Goal: Contribute content: Contribute content

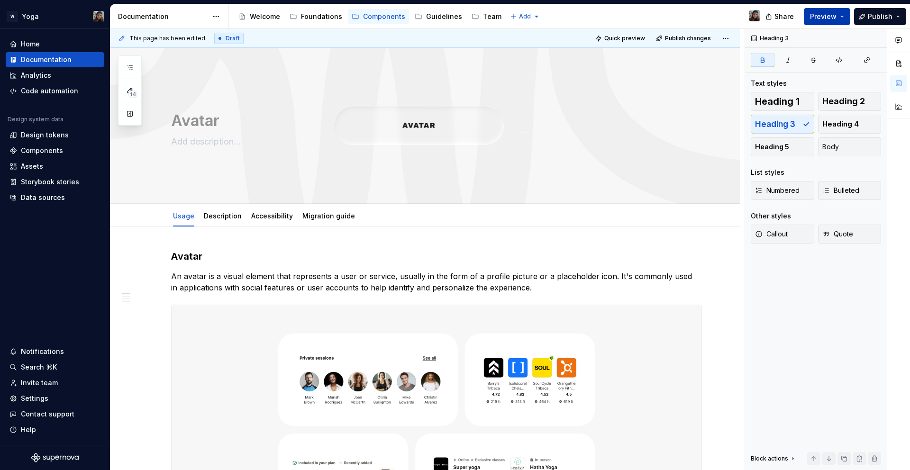
click at [819, 17] on span "Preview" at bounding box center [823, 16] width 27 height 9
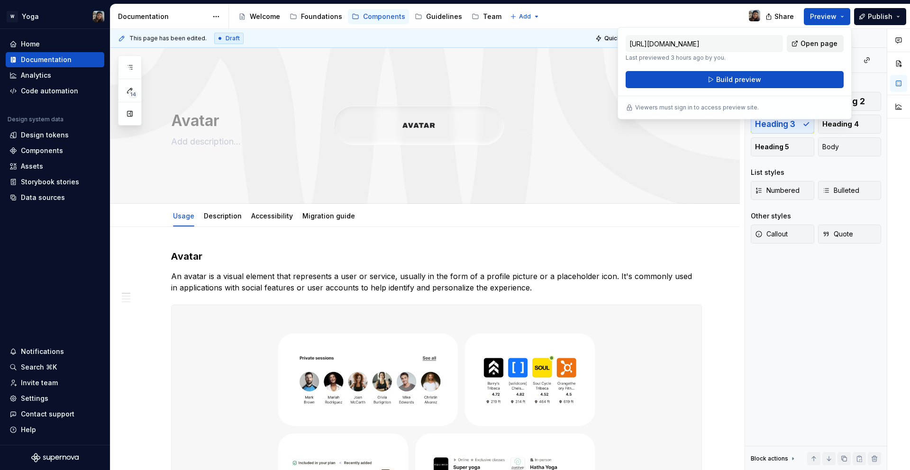
click at [818, 41] on span "Open page" at bounding box center [819, 43] width 37 height 9
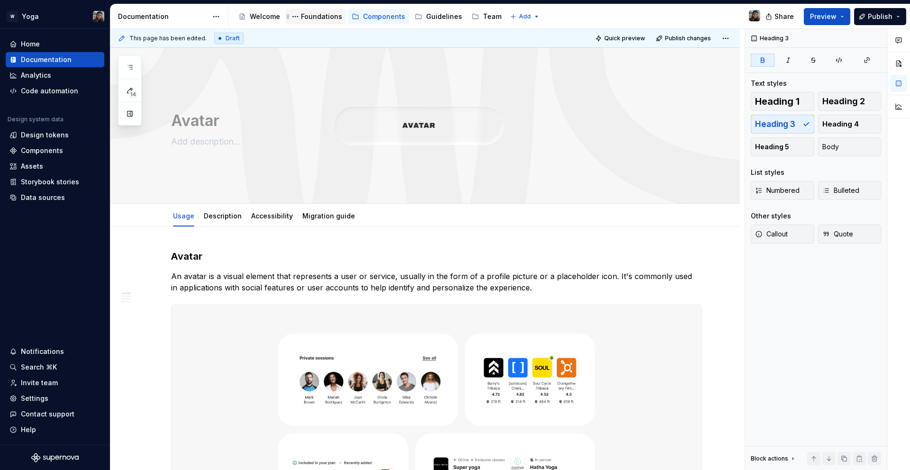
click at [312, 23] on div "Foundations" at bounding box center [316, 16] width 60 height 15
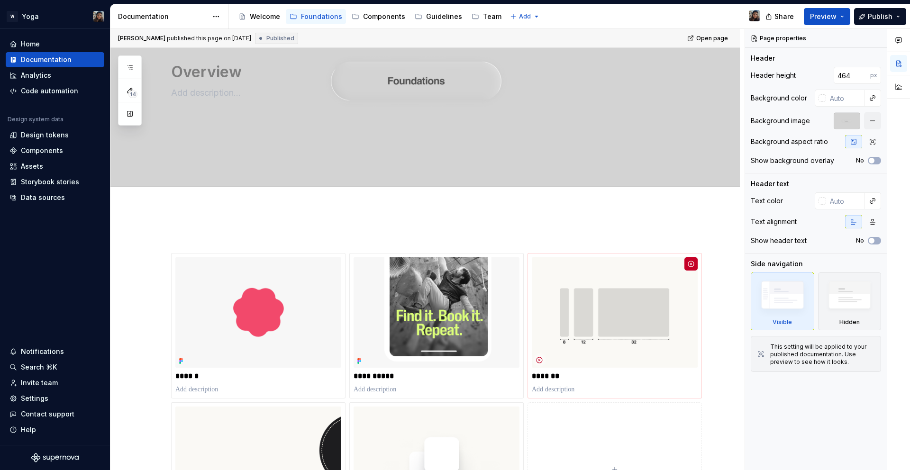
scroll to position [182, 0]
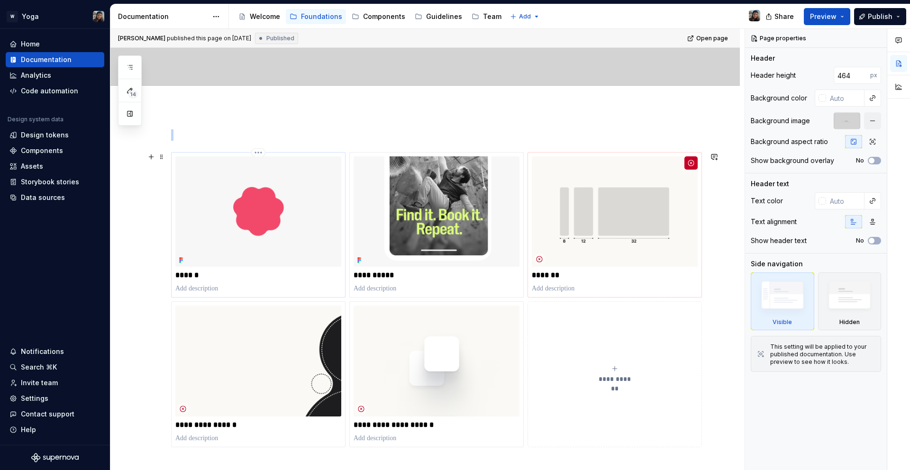
click at [240, 220] on img at bounding box center [258, 211] width 166 height 110
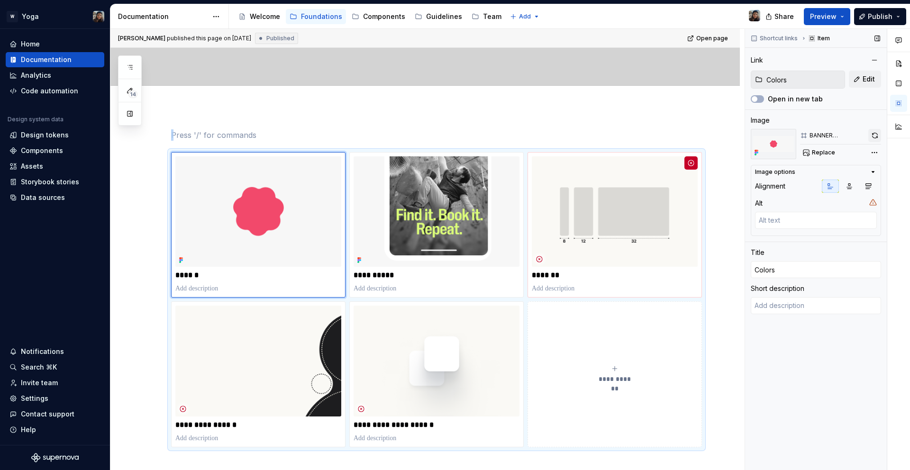
click at [871, 141] on button "button" at bounding box center [875, 135] width 13 height 13
click at [871, 148] on div "Comments Open comments No comments yet Select ‘Comment’ from the block context …" at bounding box center [827, 250] width 165 height 442
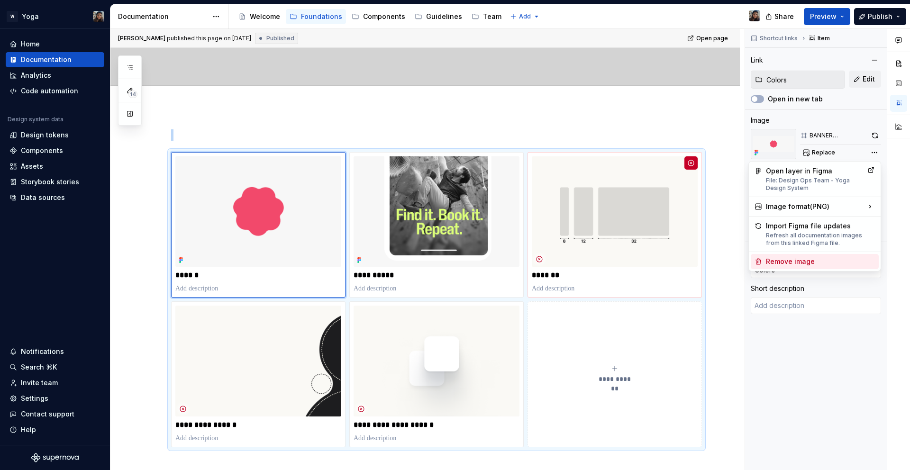
click at [792, 260] on div "Remove image" at bounding box center [820, 261] width 109 height 9
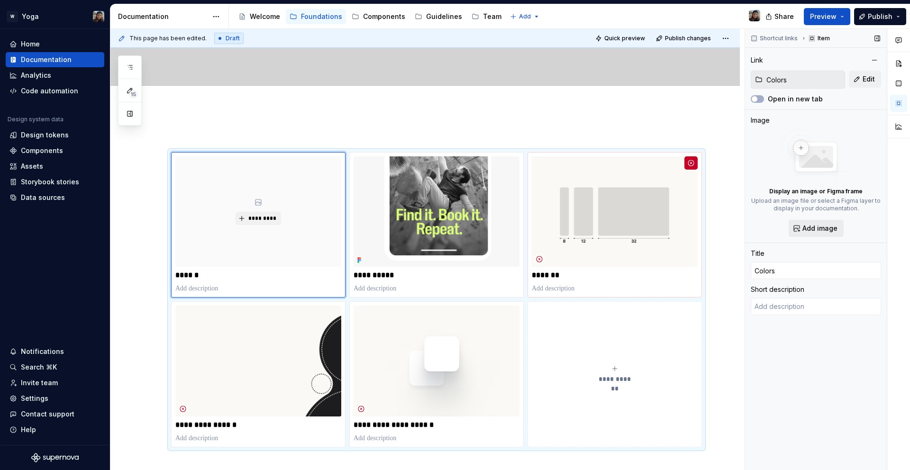
drag, startPoint x: 811, startPoint y: 217, endPoint x: 809, endPoint y: 222, distance: 5.5
click at [811, 217] on div "Display an image or Figma frame Upload an image file or select a Figma layer to…" at bounding box center [816, 183] width 130 height 108
click at [809, 222] on button "Add image" at bounding box center [816, 228] width 55 height 17
type textarea "*"
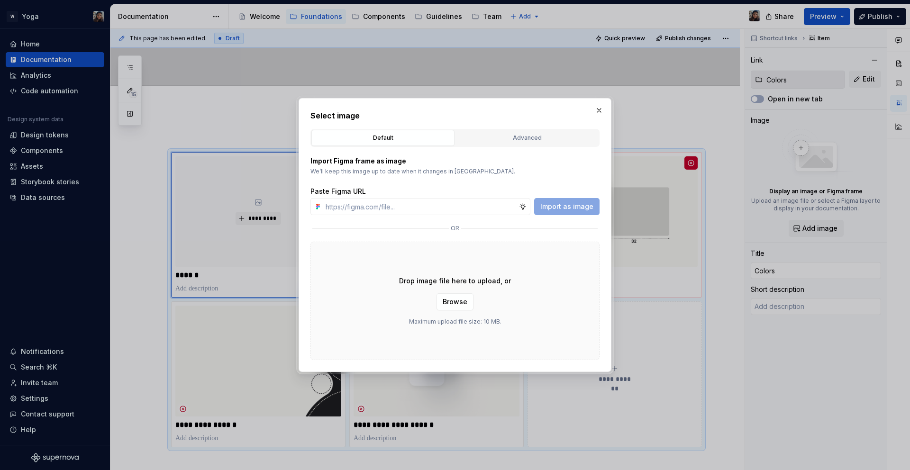
type input "[URL][DOMAIN_NAME]"
type textarea "*"
type input "[URL][DOMAIN_NAME]"
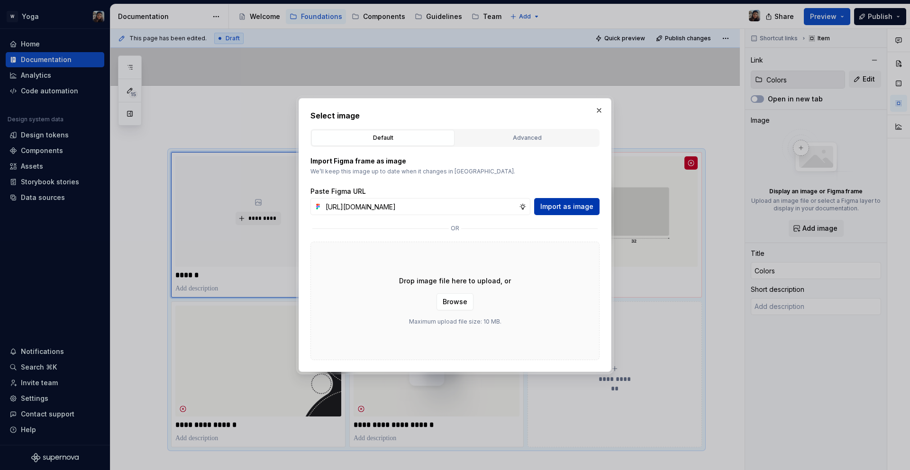
click at [576, 211] on span "Import as image" at bounding box center [567, 206] width 53 height 9
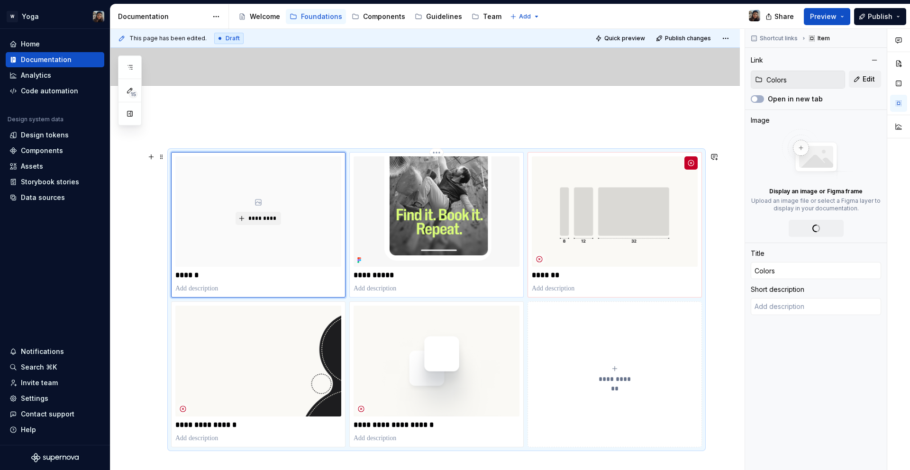
type textarea "*"
type input "Tipography / Who you used"
click at [448, 217] on img at bounding box center [437, 211] width 166 height 110
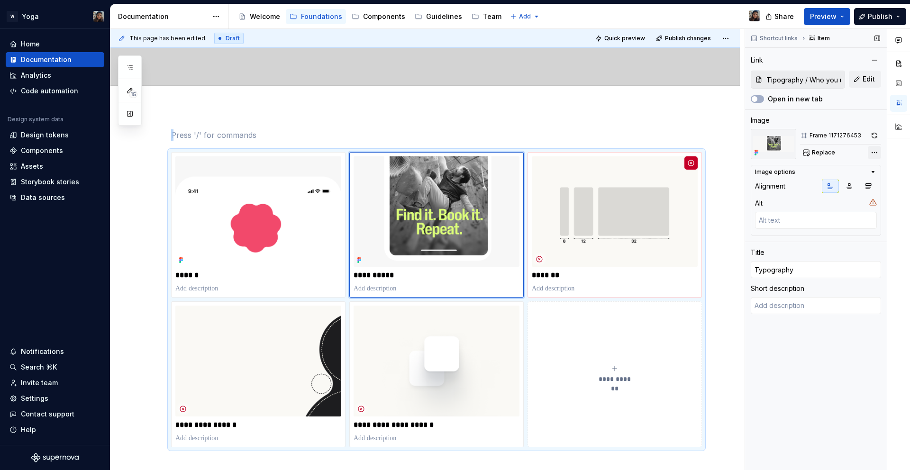
click at [872, 152] on div "Comments Open comments No comments yet Select ‘Comment’ from the block context …" at bounding box center [827, 250] width 165 height 442
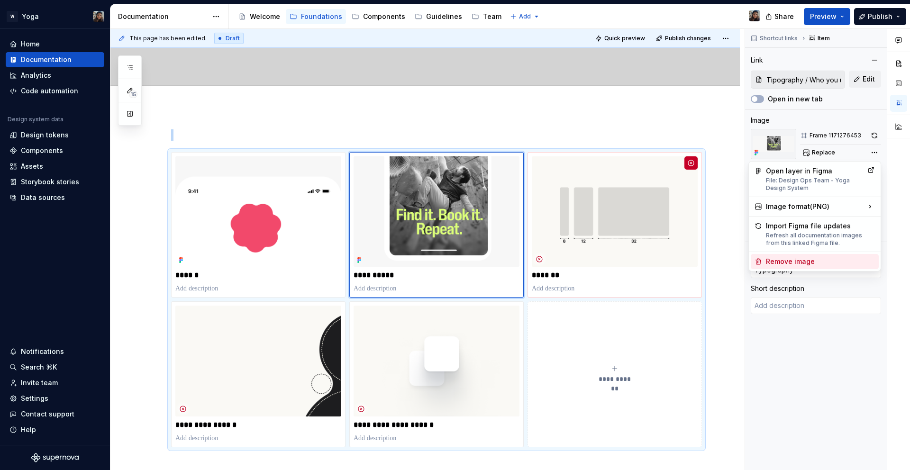
click at [789, 254] on div "Remove image" at bounding box center [815, 261] width 128 height 15
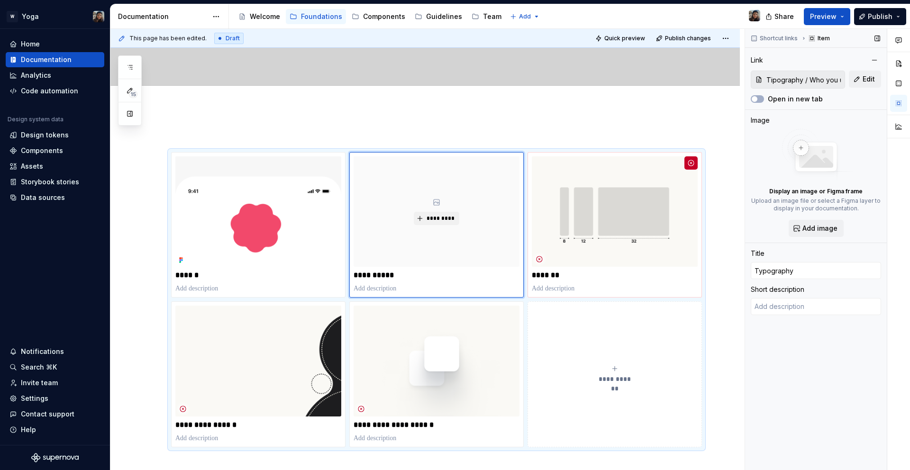
click at [800, 216] on div "Display an image or Figma frame Upload an image file or select a Figma layer to…" at bounding box center [816, 183] width 130 height 108
click at [816, 227] on span "Add image" at bounding box center [820, 228] width 35 height 9
type textarea "*"
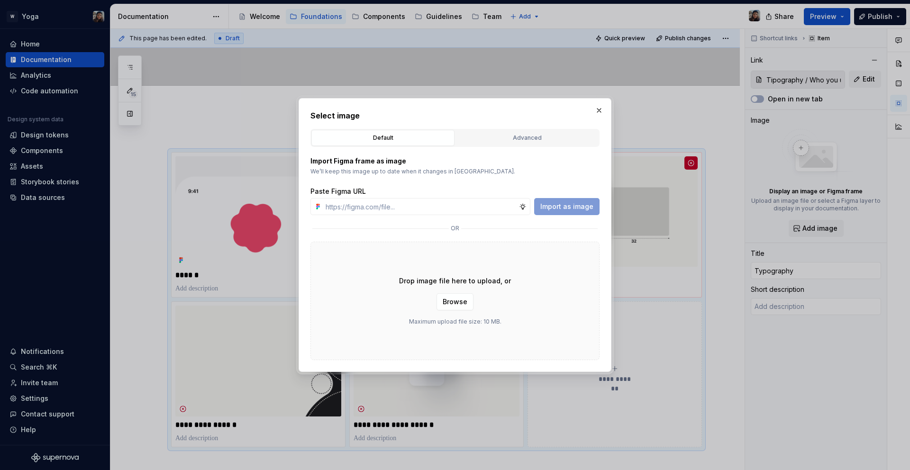
type input "[URL][DOMAIN_NAME]"
type textarea "*"
type input "[URL][DOMAIN_NAME]"
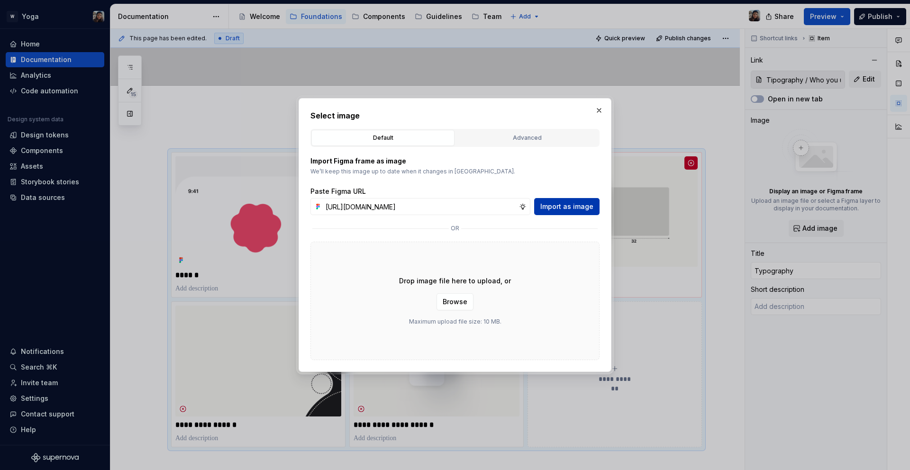
click at [567, 209] on span "Import as image" at bounding box center [567, 206] width 53 height 9
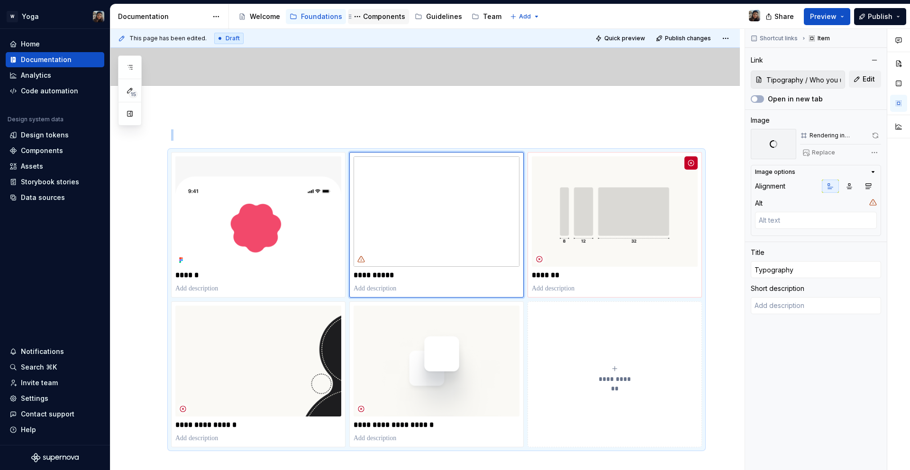
click at [378, 20] on div "Components" at bounding box center [384, 16] width 42 height 9
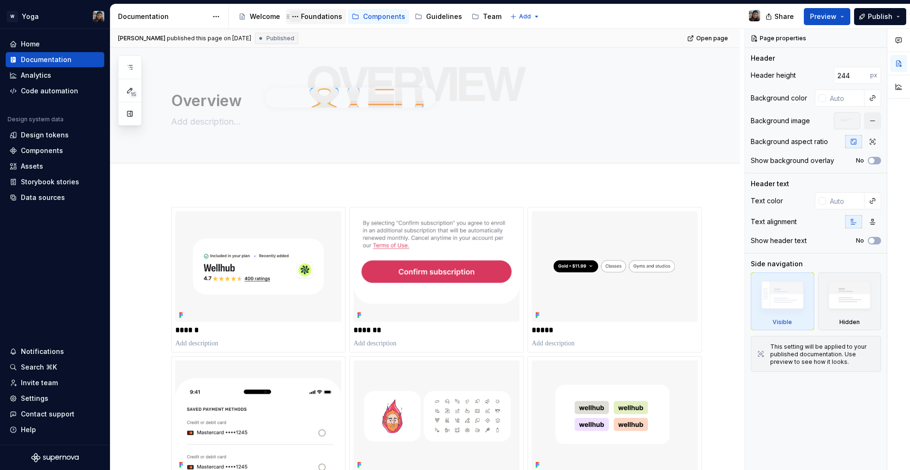
click at [299, 18] on button "Page tree" at bounding box center [295, 16] width 11 height 11
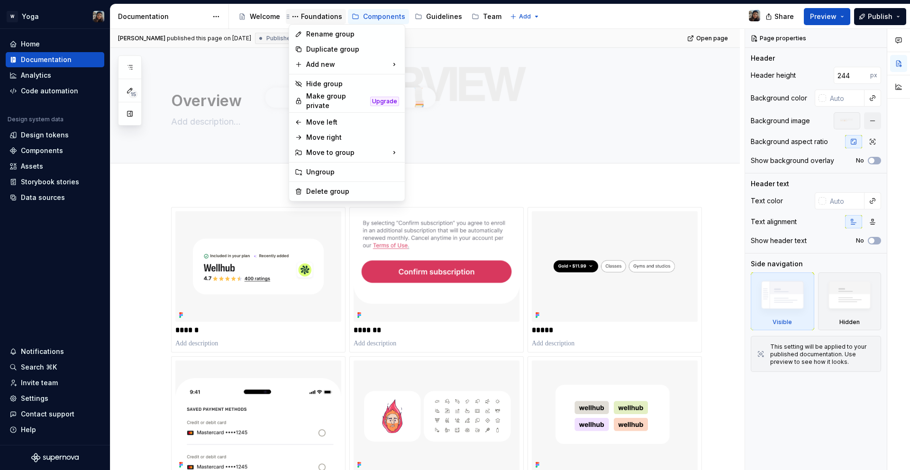
click at [309, 16] on html "W Yoga Home Documentation Analytics Code automation Design system data Design t…" at bounding box center [455, 235] width 910 height 470
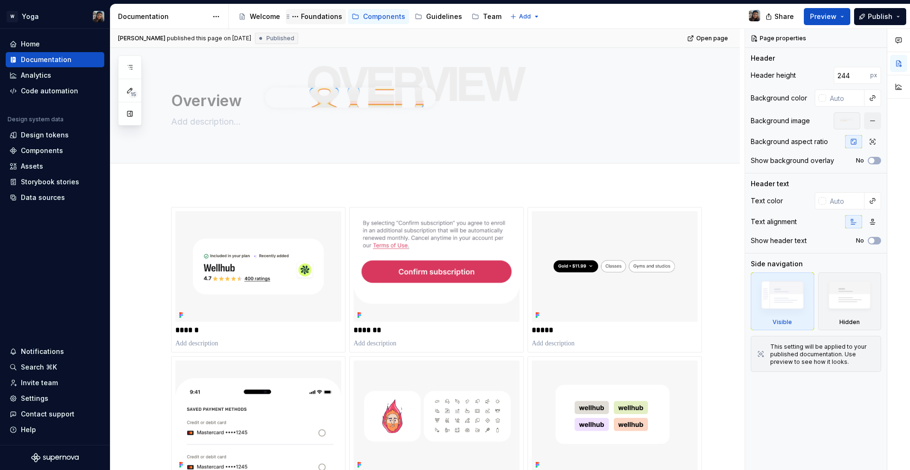
click at [312, 16] on div "Foundations" at bounding box center [321, 16] width 41 height 9
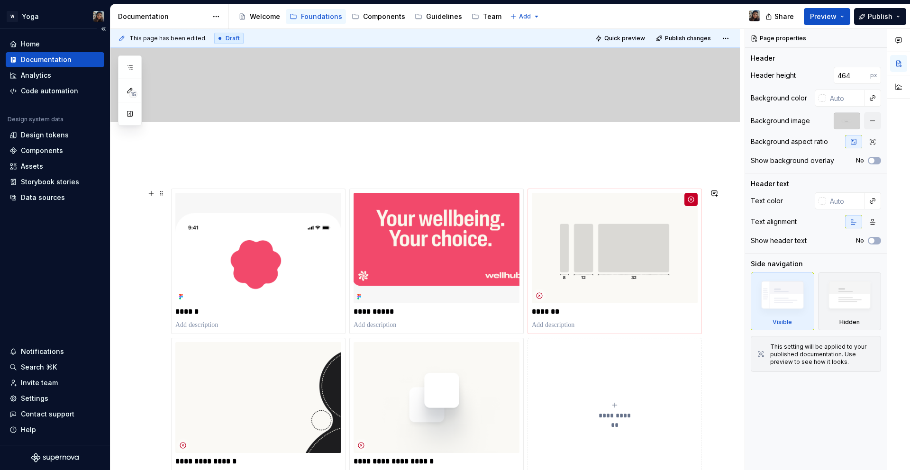
scroll to position [284, 0]
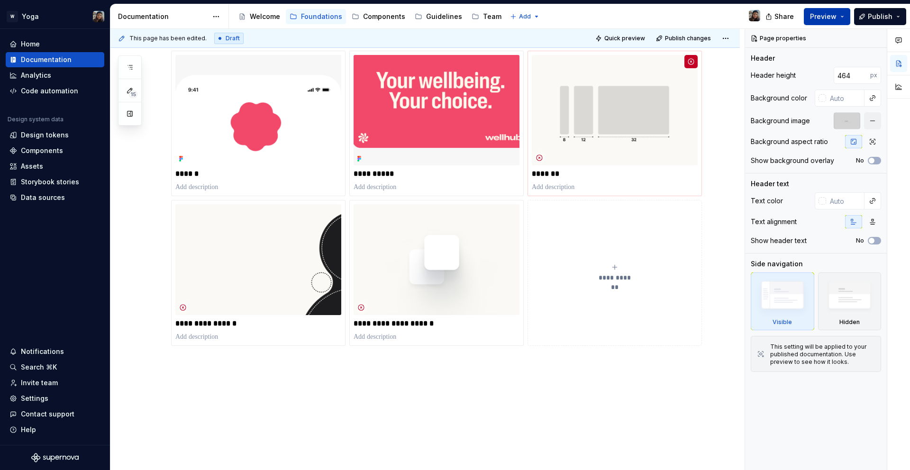
click at [822, 20] on span "Preview" at bounding box center [823, 16] width 27 height 9
click at [819, 25] on div "Share Preview Publish" at bounding box center [839, 16] width 142 height 24
click at [821, 21] on button "Preview" at bounding box center [827, 16] width 46 height 17
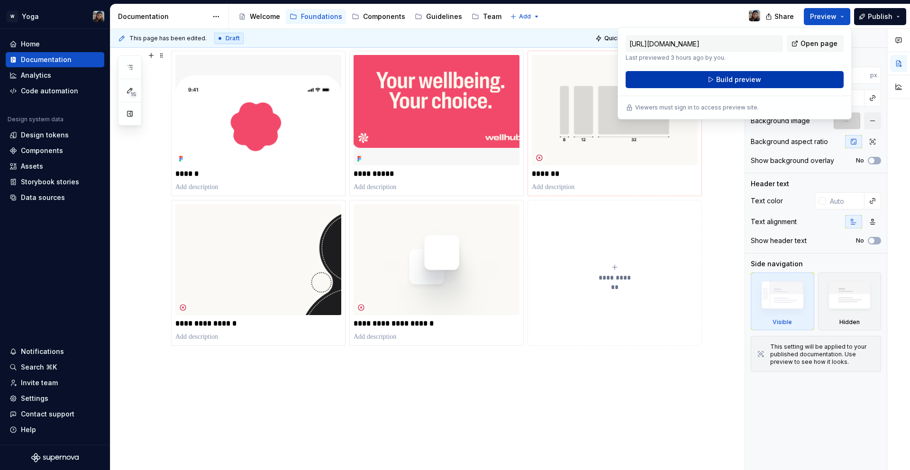
click at [683, 80] on button "Build preview" at bounding box center [735, 79] width 218 height 17
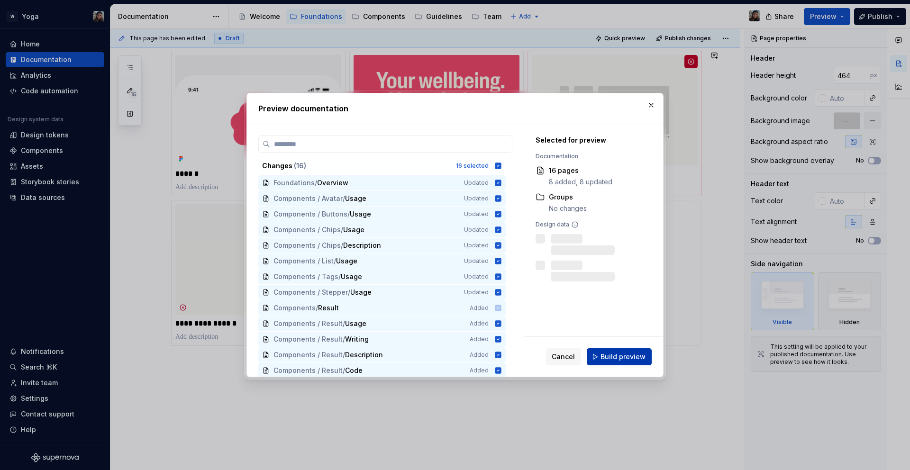
click at [605, 359] on span "Build preview" at bounding box center [623, 356] width 45 height 9
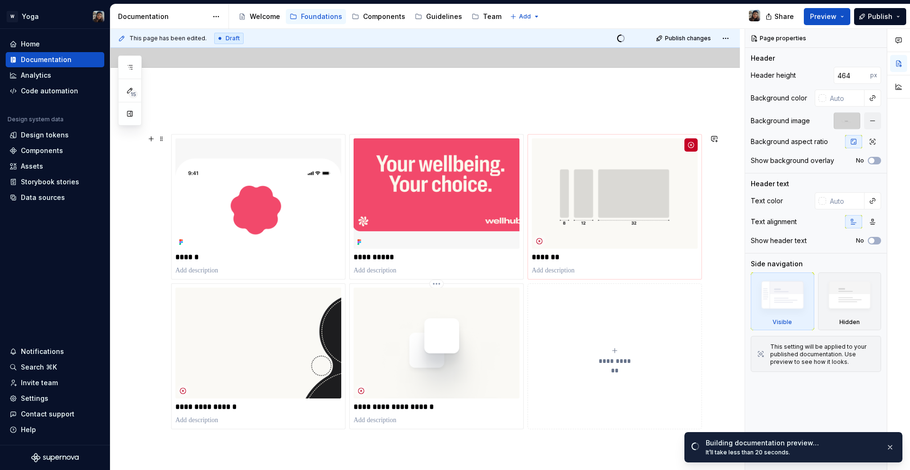
scroll to position [177, 0]
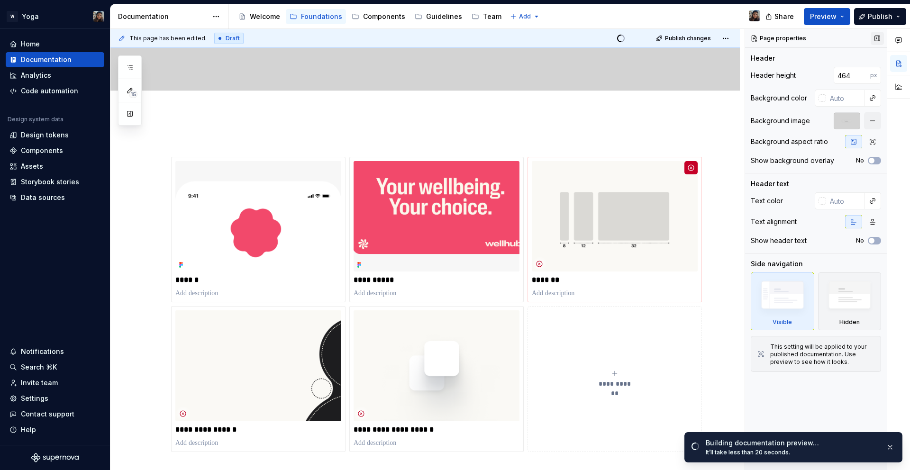
click at [874, 36] on button "button" at bounding box center [877, 38] width 13 height 13
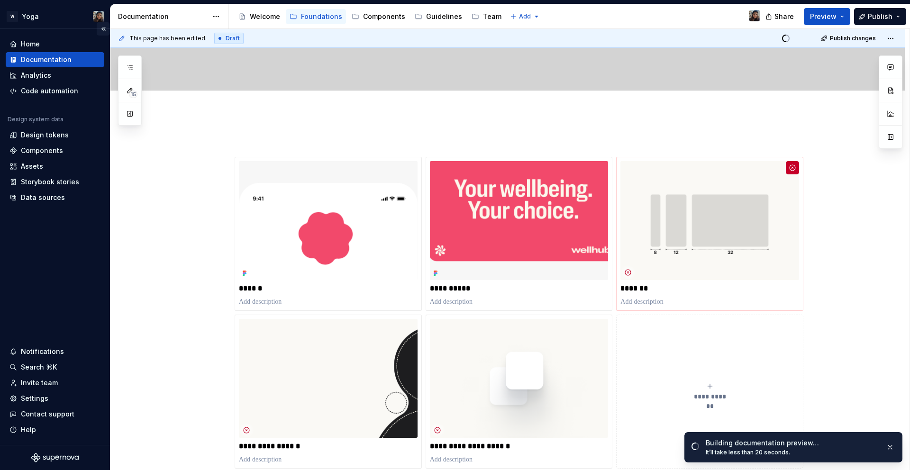
click at [103, 28] on button "Collapse sidebar" at bounding box center [103, 28] width 13 height 13
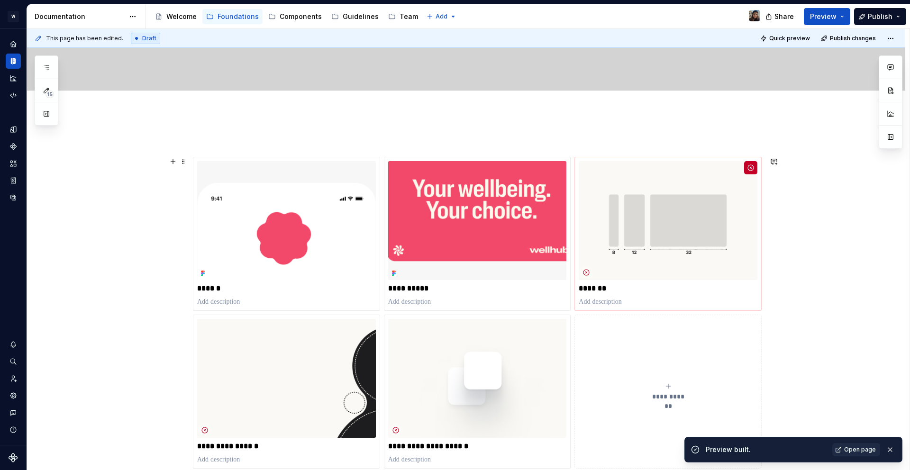
click at [873, 461] on div "Preview built. Open page" at bounding box center [794, 450] width 218 height 26
click at [869, 457] on div "Preview built. Open page" at bounding box center [794, 450] width 218 height 26
click at [863, 445] on link "Open page" at bounding box center [857, 449] width 48 height 13
type textarea "*"
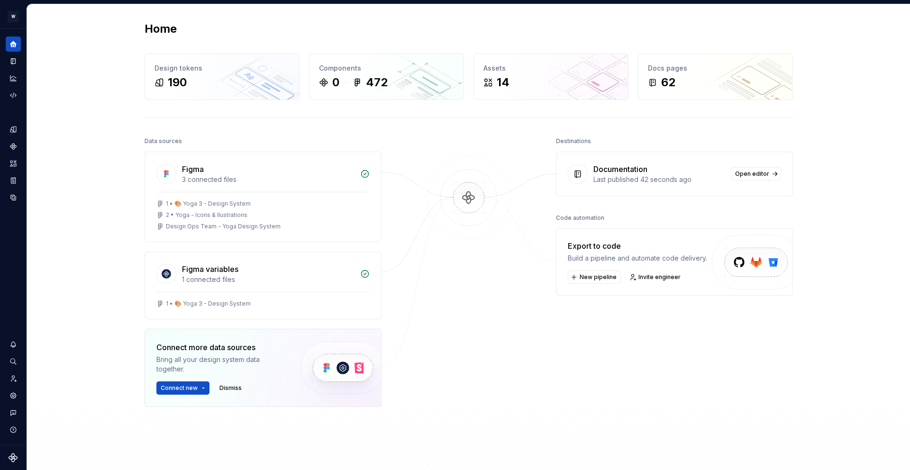
click at [30, 128] on div "Home Design tokens 190 Components 0 472 Assets 14 Docs pages 62 Data sources Fi…" at bounding box center [468, 257] width 883 height 506
click at [11, 60] on icon "Documentation" at bounding box center [13, 61] width 9 height 9
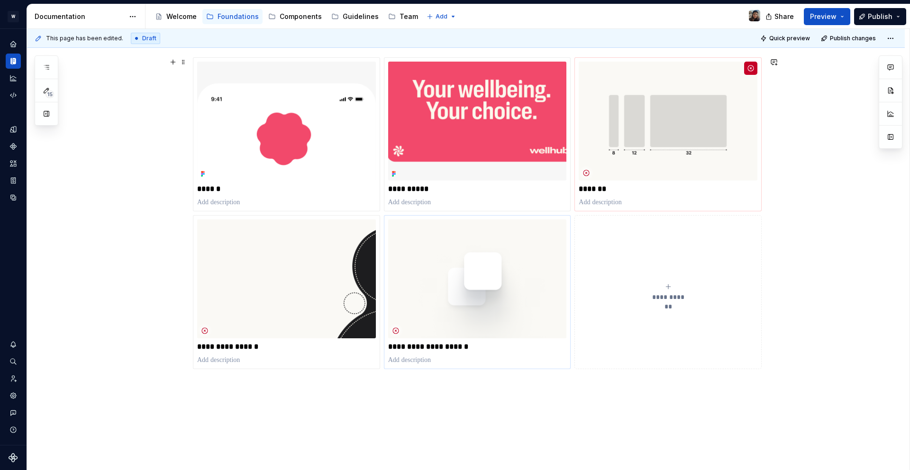
scroll to position [283, 0]
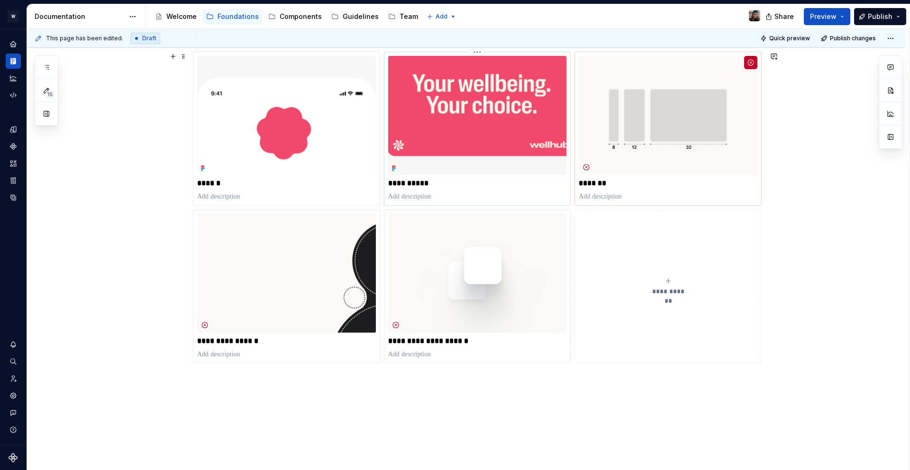
click at [475, 131] on img at bounding box center [477, 115] width 179 height 119
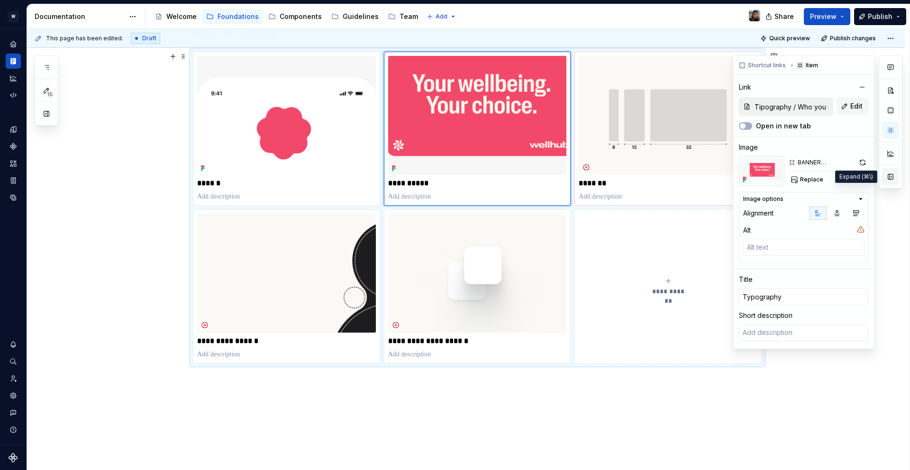
click at [896, 183] on button "button" at bounding box center [890, 176] width 17 height 17
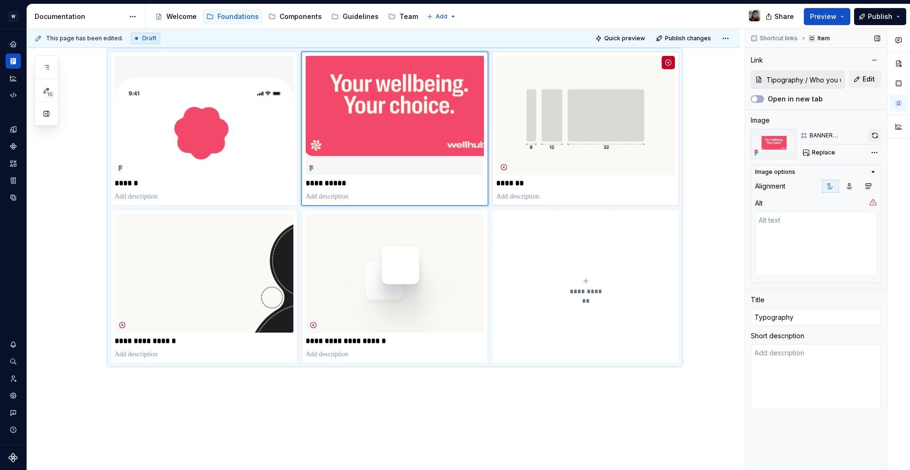
click at [875, 133] on button "button" at bounding box center [875, 135] width 13 height 13
type textarea "*"
type input "Spacing"
click at [557, 129] on img at bounding box center [585, 115] width 179 height 119
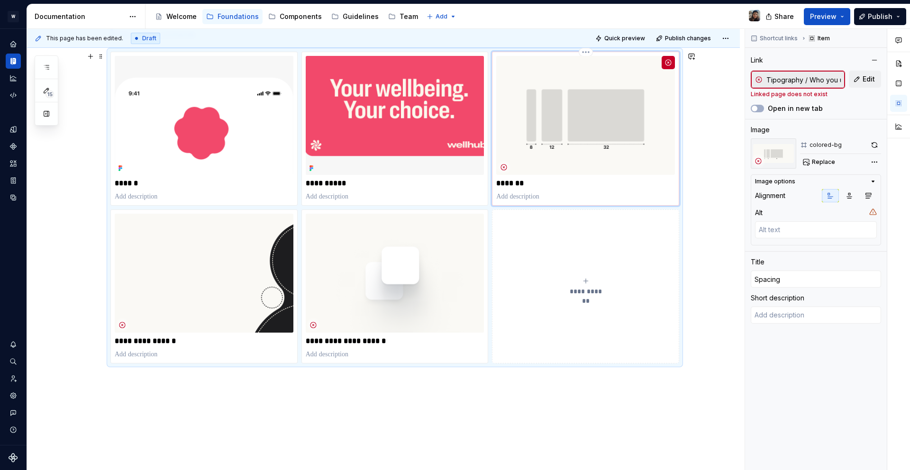
click at [597, 102] on img at bounding box center [585, 115] width 179 height 119
click at [624, 234] on button "**********" at bounding box center [585, 287] width 187 height 154
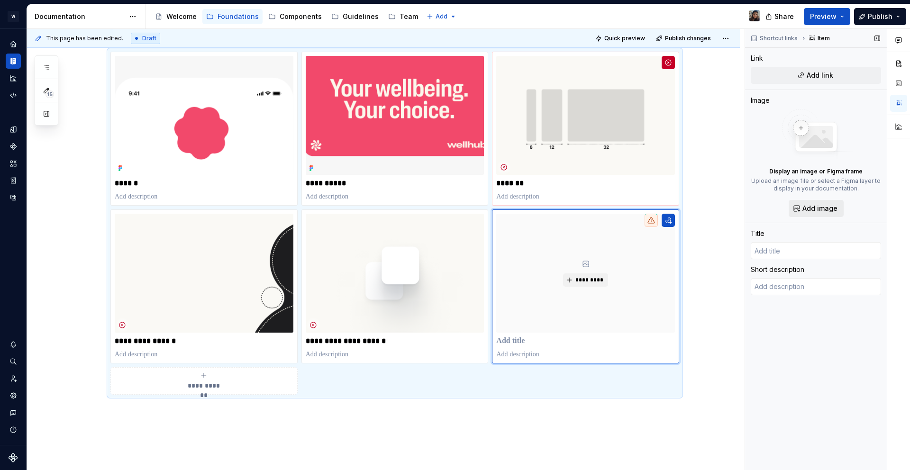
click at [814, 207] on span "Add image" at bounding box center [820, 208] width 35 height 9
click at [620, 97] on img at bounding box center [585, 115] width 179 height 119
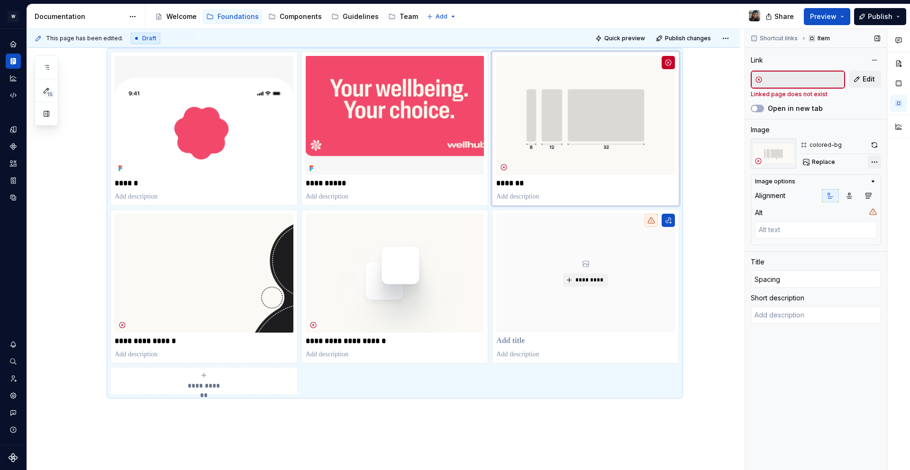
click at [868, 160] on div "Comments Open comments No comments yet Select ‘Comment’ from the block context …" at bounding box center [827, 250] width 165 height 442
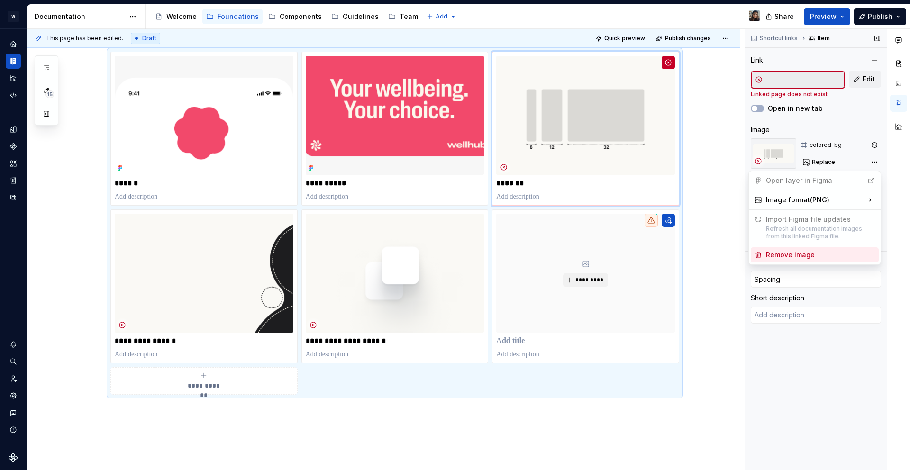
click at [812, 254] on div "Remove image" at bounding box center [820, 254] width 109 height 9
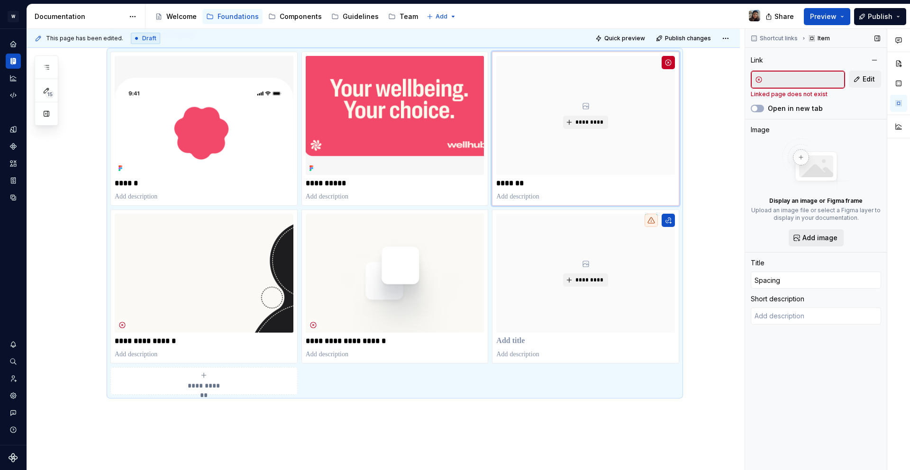
click at [804, 239] on span "Add image" at bounding box center [820, 237] width 35 height 9
type textarea "*"
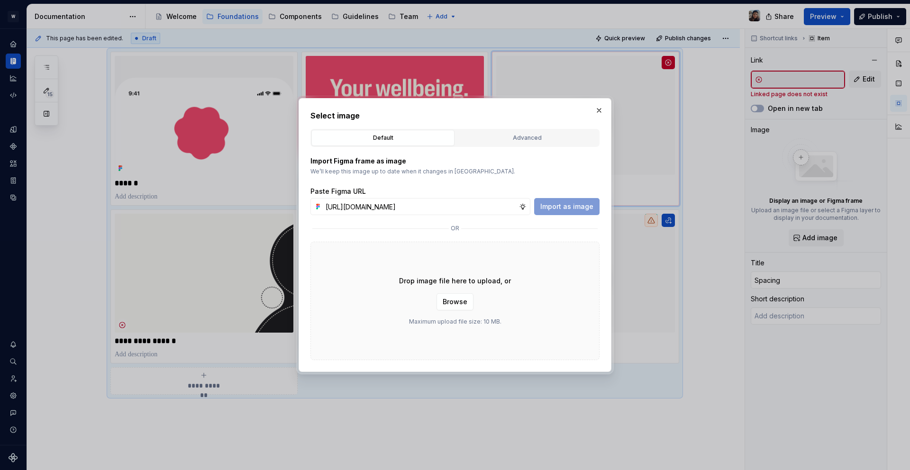
scroll to position [0, 276]
type input "https://www.figma.com/design/bNeABNsS8GtpJVwh6rmi5p/Design-Ops-Team---Yoga-Desi…"
click at [560, 208] on span "Import as image" at bounding box center [567, 206] width 53 height 9
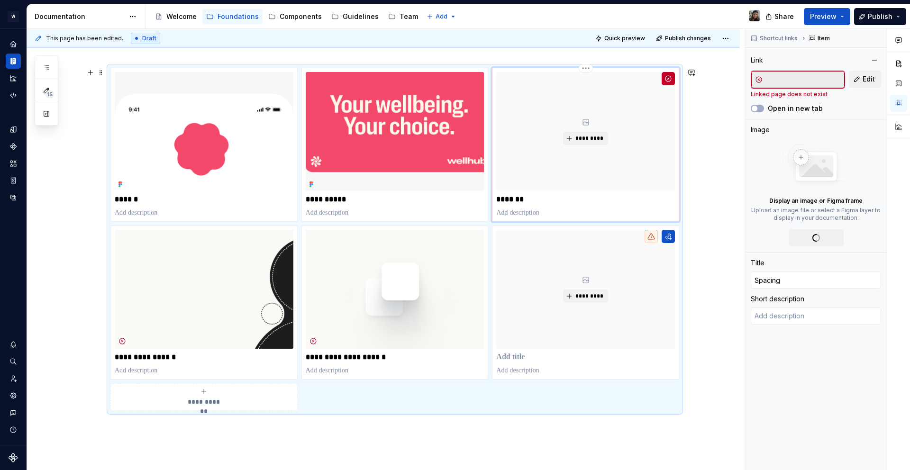
scroll to position [255, 0]
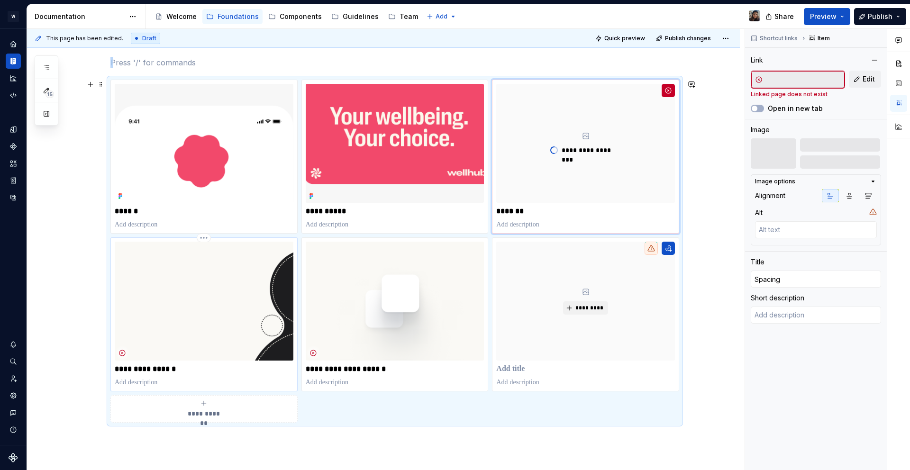
type textarea "*"
type input "Foundations / Radios (Borders)"
type input "Radios (Borders)"
click at [248, 309] on img at bounding box center [204, 301] width 179 height 119
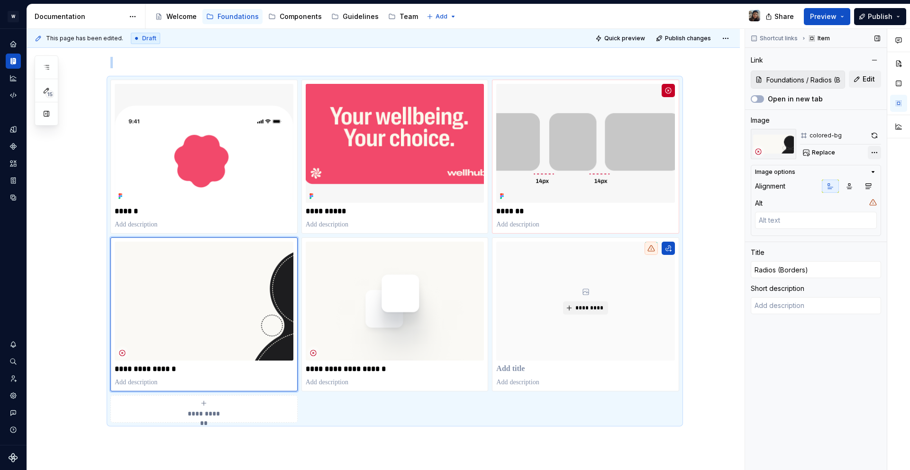
click at [874, 152] on div "Comments Open comments No comments yet Select ‘Comment’ from the block context …" at bounding box center [827, 250] width 165 height 442
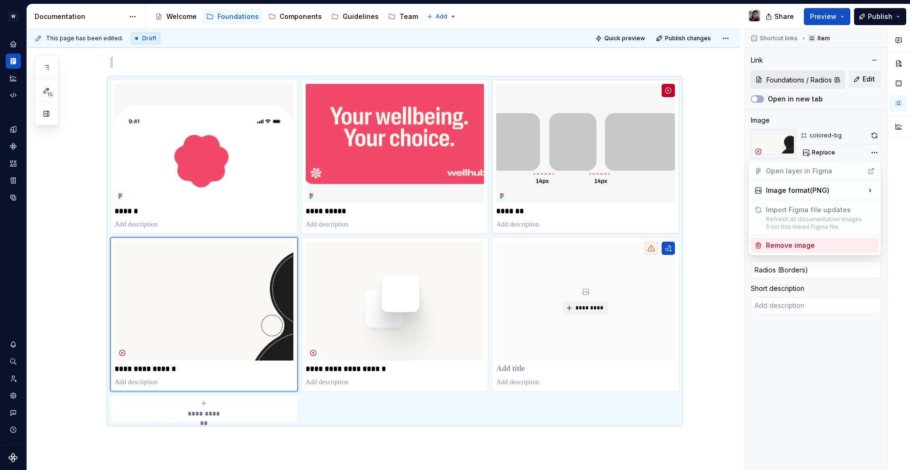
click at [799, 249] on div "Remove image" at bounding box center [820, 245] width 109 height 9
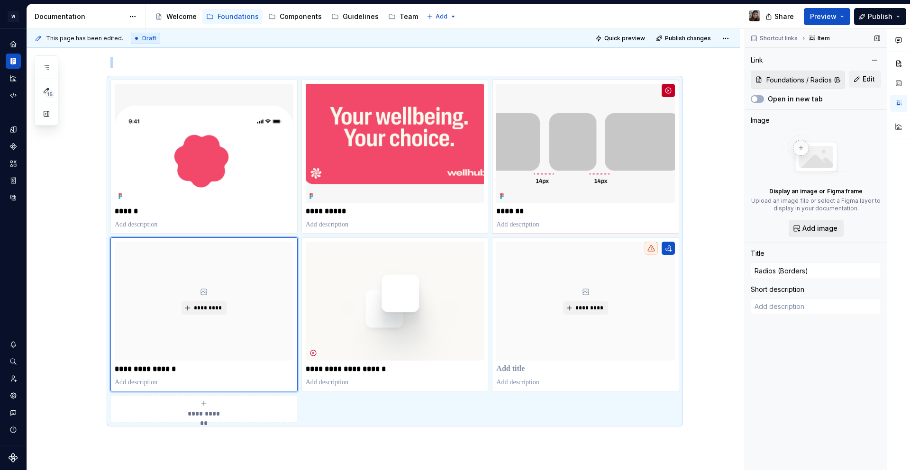
click at [814, 225] on span "Add image" at bounding box center [820, 228] width 35 height 9
type textarea "*"
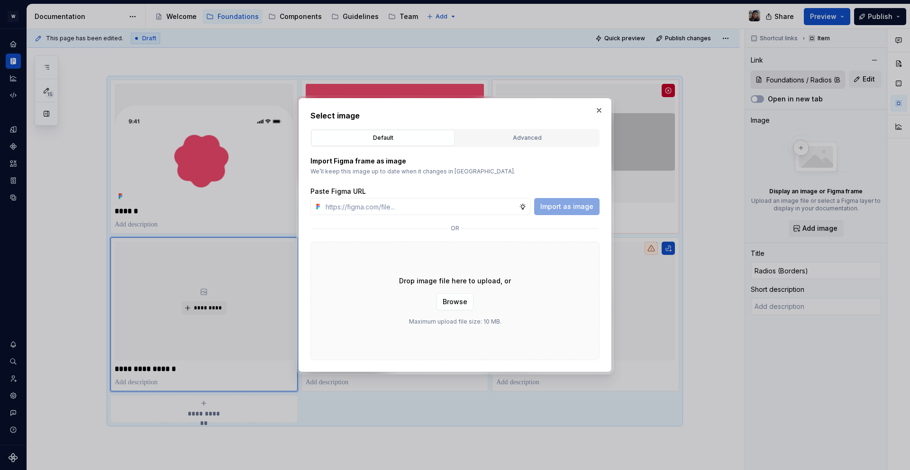
type input "https://www.figma.com/design/bNeABNsS8GtpJVwh6rmi5p/Design-Ops-Team---Yoga-Desi…"
type textarea "*"
type input "https://www.figma.com/design/bNeABNsS8GtpJVwh6rmi5p/Design-Ops-Team---Yoga-Desi…"
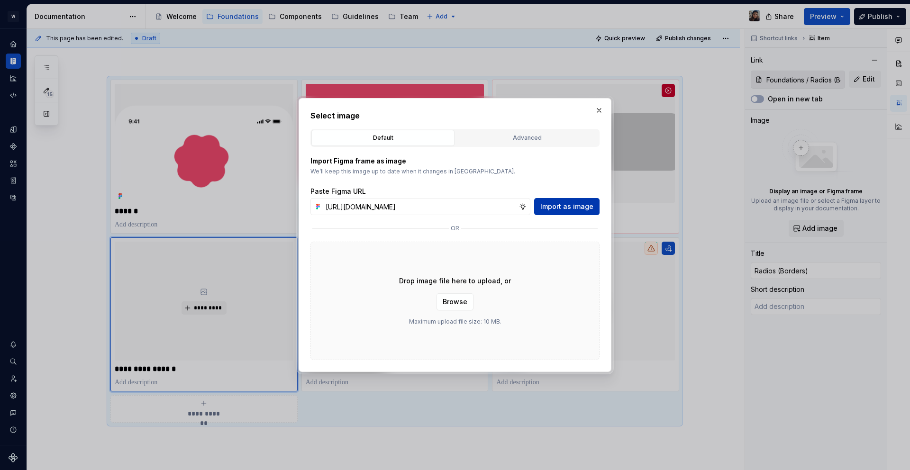
click at [587, 206] on span "Import as image" at bounding box center [567, 206] width 53 height 9
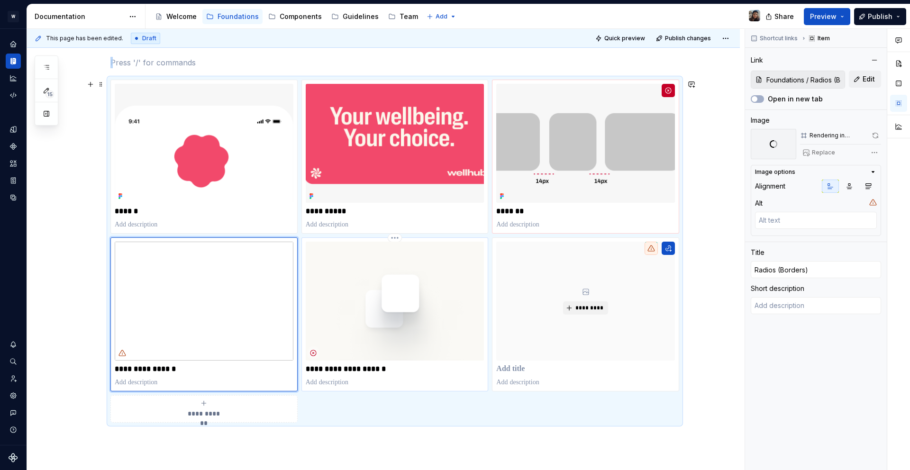
type textarea "*"
type input "Elevations and Shapes"
click at [339, 291] on img at bounding box center [395, 301] width 179 height 119
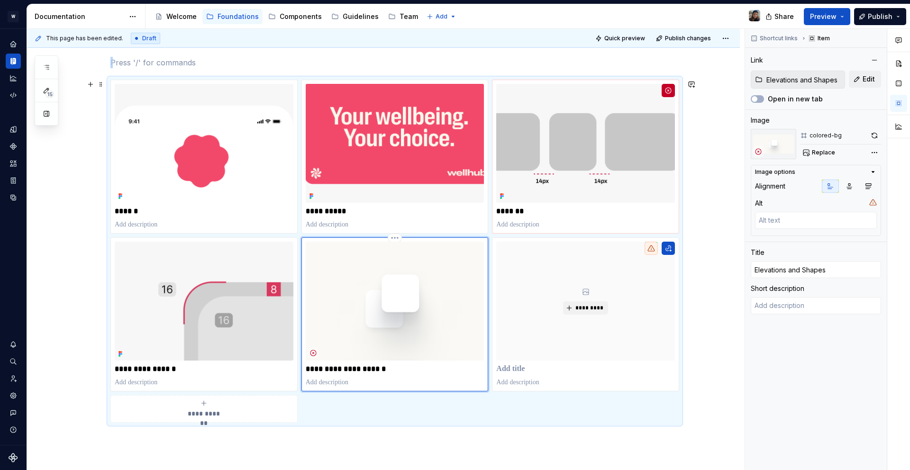
click at [389, 284] on img at bounding box center [395, 301] width 179 height 119
click at [877, 154] on div "Comments Open comments No comments yet Select ‘Comment’ from the block context …" at bounding box center [827, 250] width 165 height 442
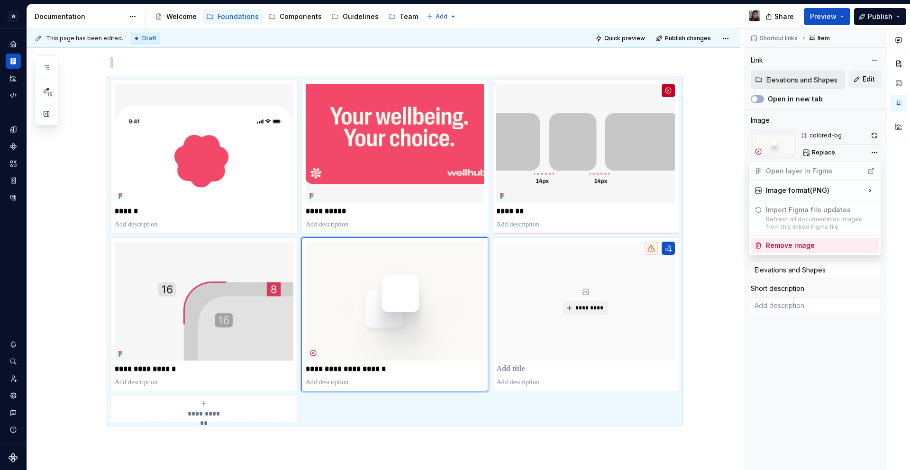
click at [799, 243] on div "Remove image" at bounding box center [820, 245] width 109 height 9
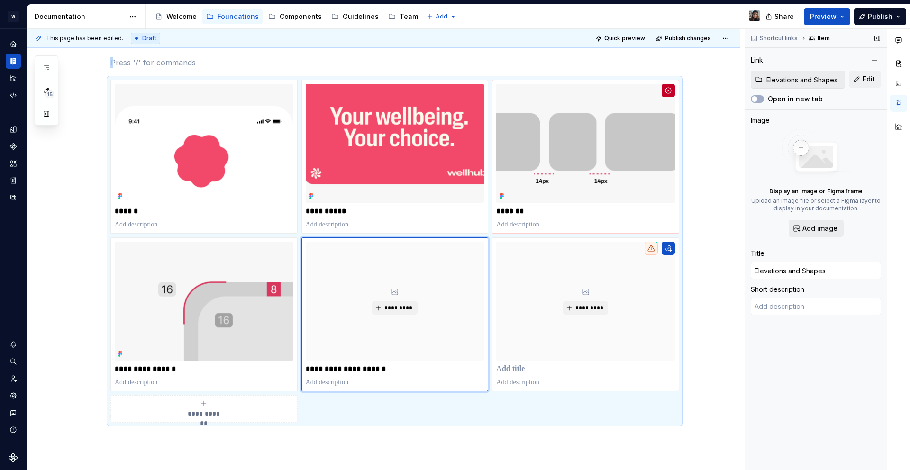
click at [809, 233] on button "Add image" at bounding box center [816, 228] width 55 height 17
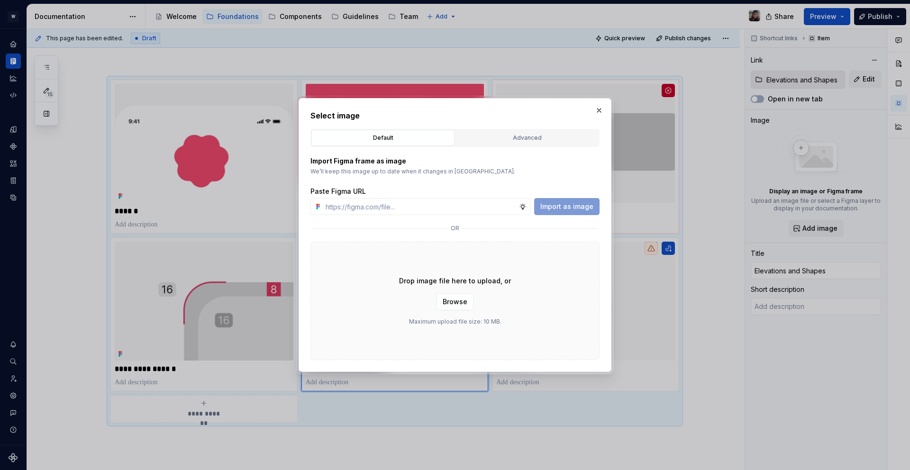
type textarea "*"
type input "https://www.figma.com/design/bNeABNsS8GtpJVwh6rmi5p/Design-Ops-Team---Yoga-Desi…"
type textarea "*"
type input "https://www.figma.com/design/bNeABNsS8GtpJVwh6rmi5p/Design-Ops-Team---Yoga-Desi…"
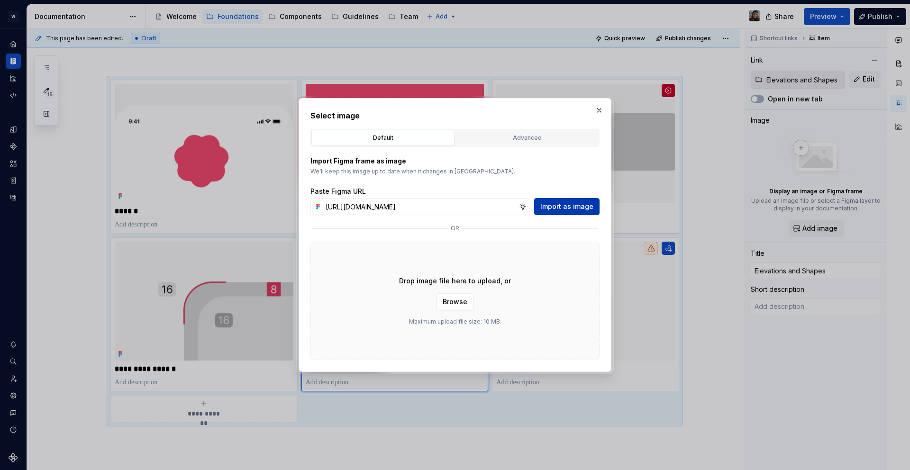
scroll to position [0, 0]
click at [583, 210] on span "Import as image" at bounding box center [567, 206] width 53 height 9
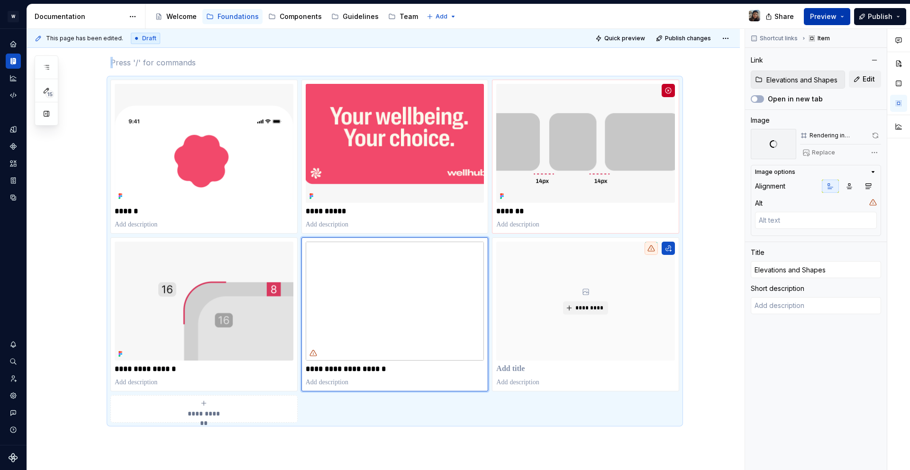
click at [824, 16] on span "Preview" at bounding box center [823, 16] width 27 height 9
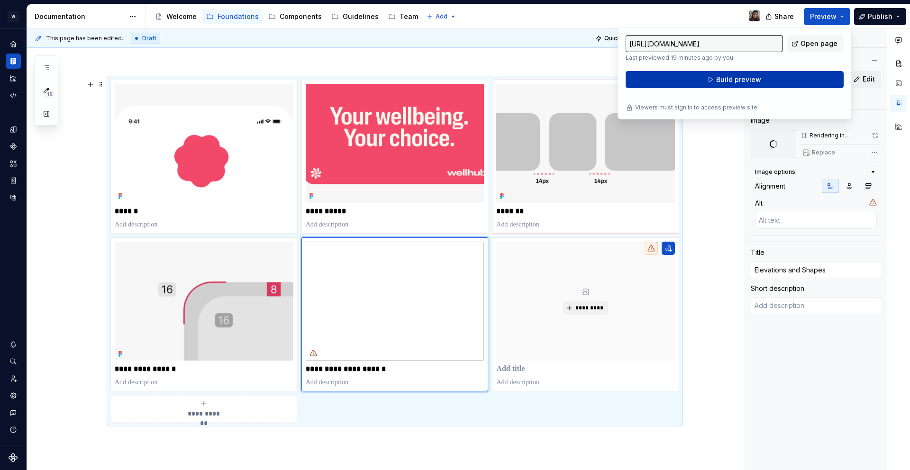
click at [725, 82] on span "Build preview" at bounding box center [738, 79] width 45 height 9
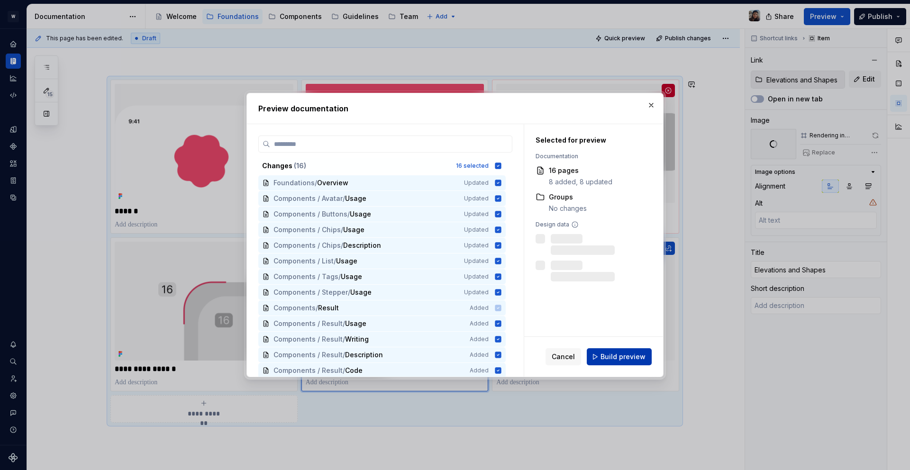
click at [632, 360] on span "Build preview" at bounding box center [623, 356] width 45 height 9
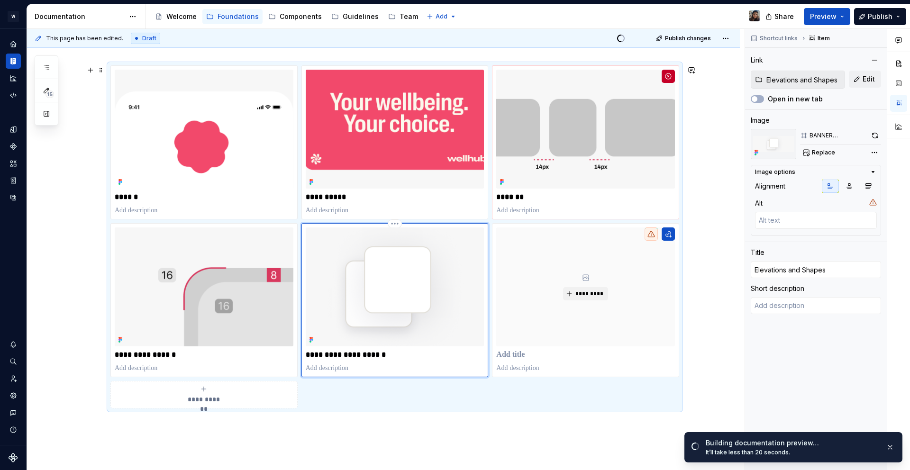
scroll to position [266, 0]
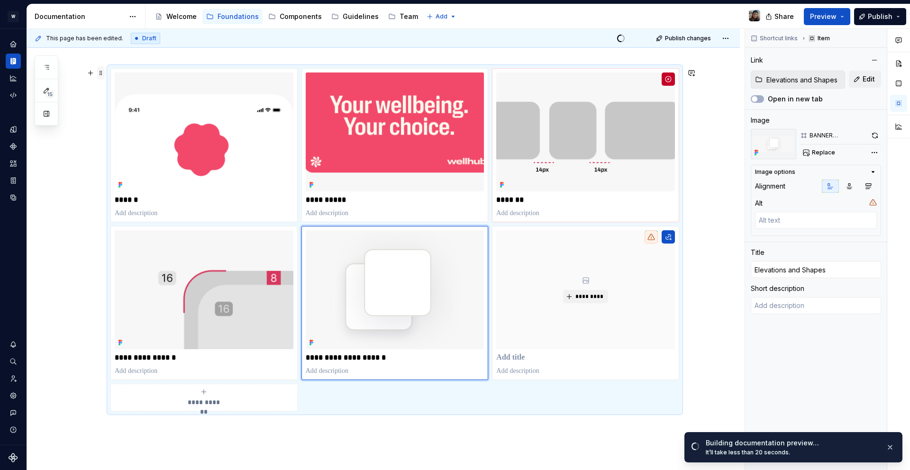
click at [103, 76] on span at bounding box center [101, 72] width 8 height 13
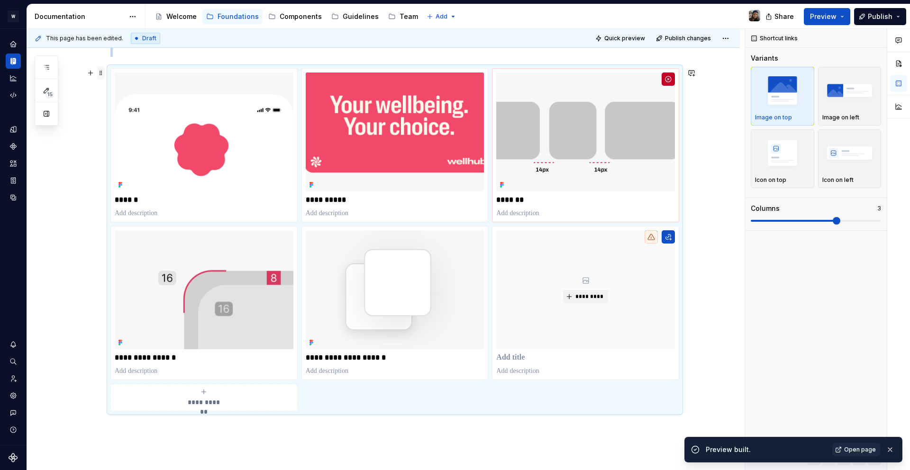
click at [103, 71] on span at bounding box center [101, 72] width 8 height 13
drag, startPoint x: 839, startPoint y: 436, endPoint x: 889, endPoint y: 445, distance: 50.7
click at [861, 442] on ul "Preview built. Open page" at bounding box center [793, 448] width 233 height 45
click at [889, 445] on button "button" at bounding box center [890, 449] width 12 height 13
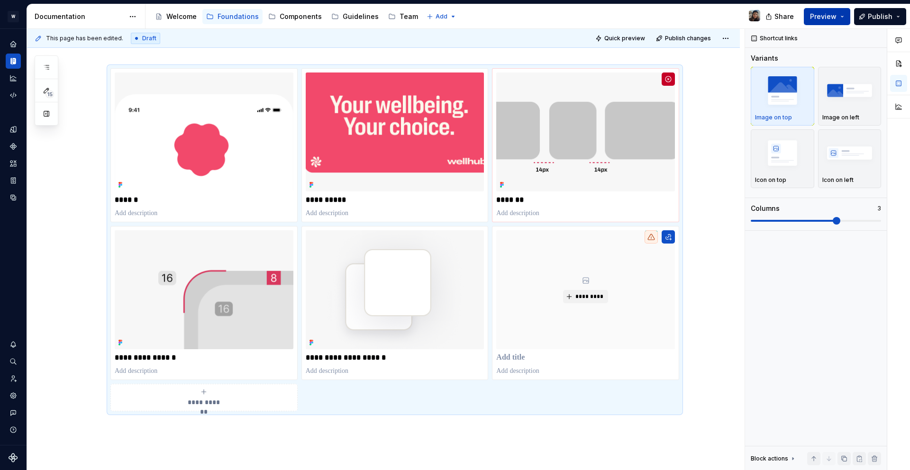
click at [835, 12] on span "Preview" at bounding box center [823, 16] width 27 height 9
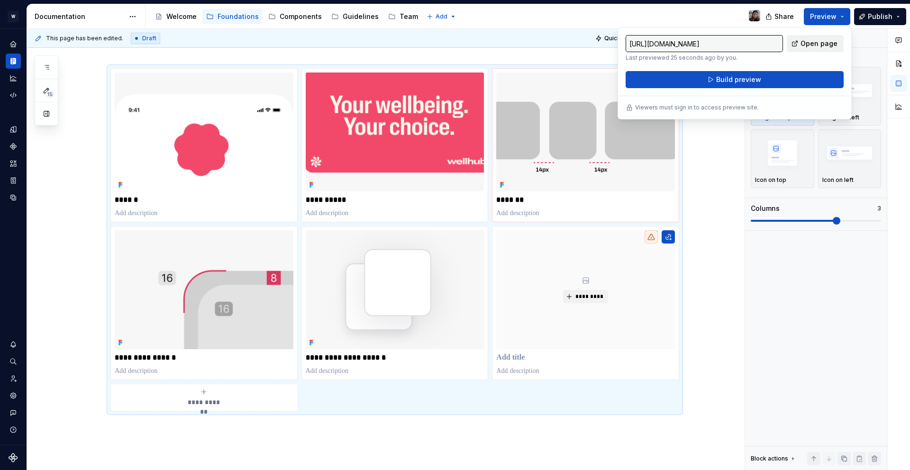
drag, startPoint x: 844, startPoint y: 36, endPoint x: 838, endPoint y: 39, distance: 6.6
click at [844, 36] on div "https://terrible-coral-manatee.preview.supernova-docs.io/latest/foundations/ove…" at bounding box center [735, 73] width 234 height 92
click at [833, 43] on span "Open page" at bounding box center [819, 43] width 37 height 9
type textarea "*"
